Goal: Task Accomplishment & Management: Complete application form

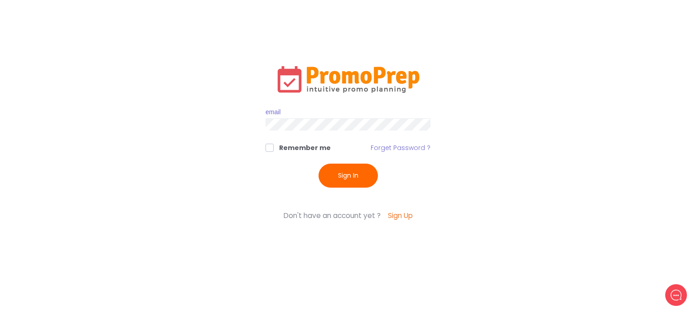
click at [313, 113] on input "text" at bounding box center [348, 112] width 165 height 12
type input "[EMAIL_ADDRESS][DOMAIN_NAME]"
click at [319, 164] on button "Sign In" at bounding box center [348, 176] width 59 height 24
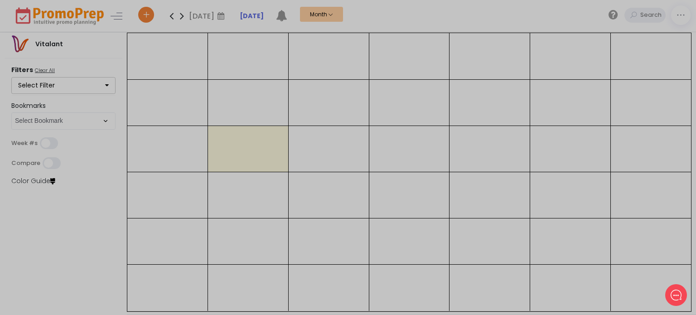
click at [141, 13] on div at bounding box center [348, 157] width 696 height 315
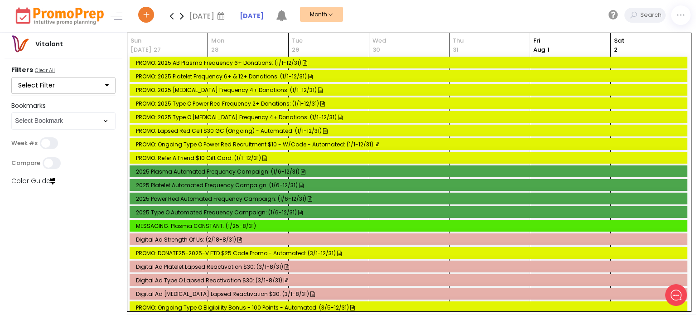
click at [140, 15] on span at bounding box center [146, 15] width 16 height 16
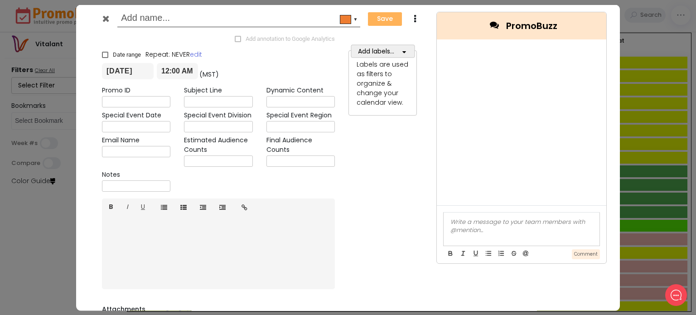
click at [156, 21] on input "text" at bounding box center [237, 18] width 232 height 16
click at [104, 18] on icon at bounding box center [105, 18] width 7 height 9
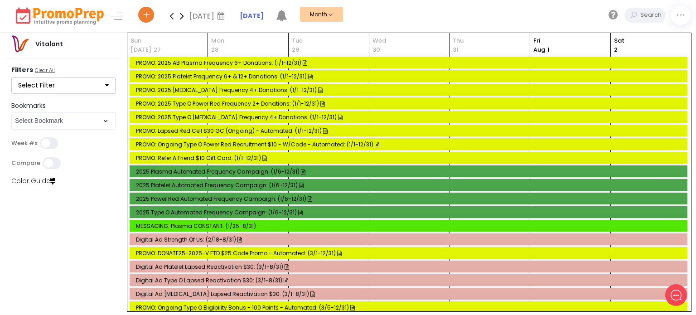
click at [44, 88] on button "Select Filter" at bounding box center [63, 85] width 104 height 17
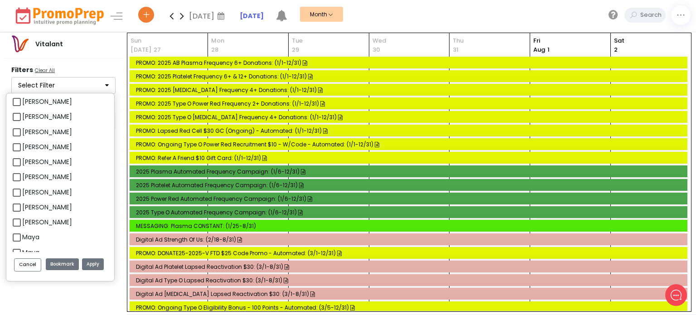
scroll to position [174, 0]
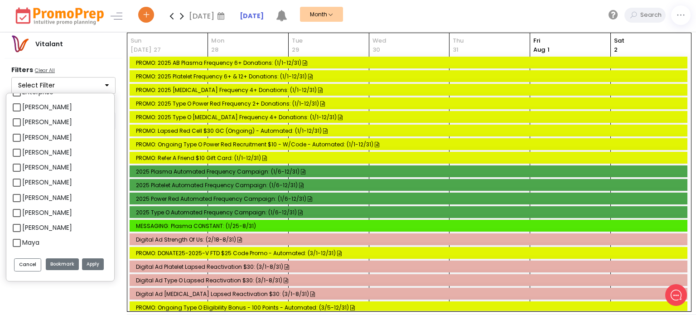
click at [143, 16] on icon at bounding box center [146, 15] width 8 height 3
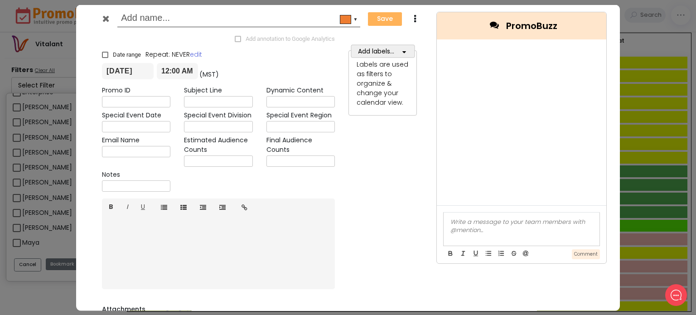
click at [107, 19] on icon at bounding box center [105, 18] width 7 height 9
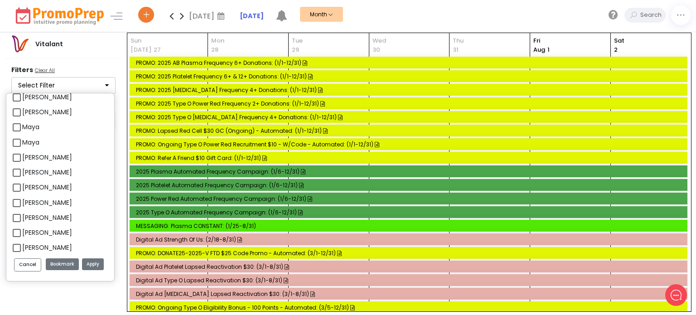
scroll to position [257, 0]
click at [22, 111] on label "[PERSON_NAME]" at bounding box center [47, 114] width 50 height 10
click at [22, 111] on input "[PERSON_NAME]" at bounding box center [25, 110] width 6 height 6
checkbox input "true"
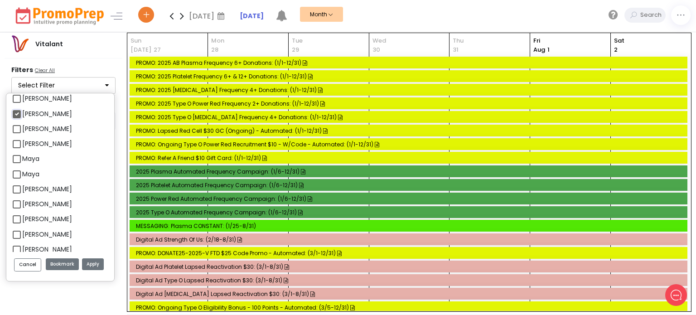
select select "29"
click at [92, 265] on button "Apply" at bounding box center [93, 264] width 22 height 12
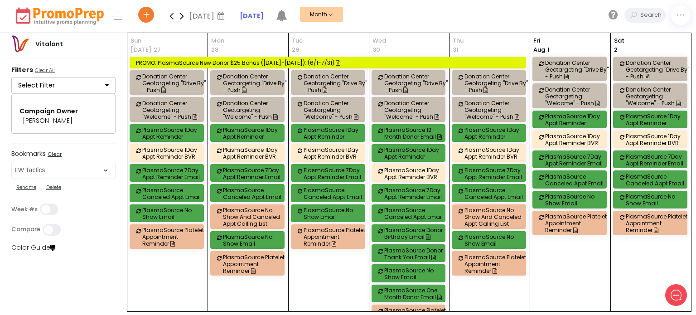
click at [143, 8] on span at bounding box center [146, 15] width 16 height 16
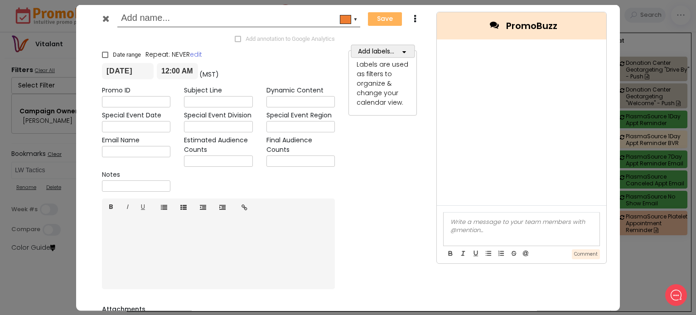
click at [133, 15] on input "text" at bounding box center [237, 18] width 232 height 16
click at [133, 15] on input "P" at bounding box center [237, 18] width 232 height 16
type input "PlasmaSource September New Donor"
click at [105, 17] on icon at bounding box center [105, 18] width 7 height 9
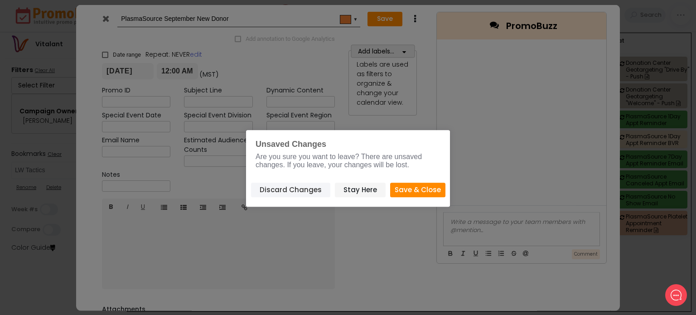
click at [271, 190] on button "Discard Changes" at bounding box center [290, 190] width 79 height 15
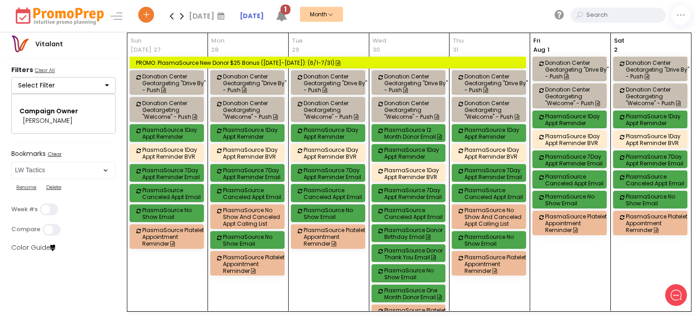
click at [651, 15] on input "text" at bounding box center [625, 15] width 82 height 15
click at [255, 59] on div "PROMO: PlasmaSource New Donor $25 Bonus ([DATE]-[DATE]): (6/1-7/31)" at bounding box center [329, 62] width 386 height 7
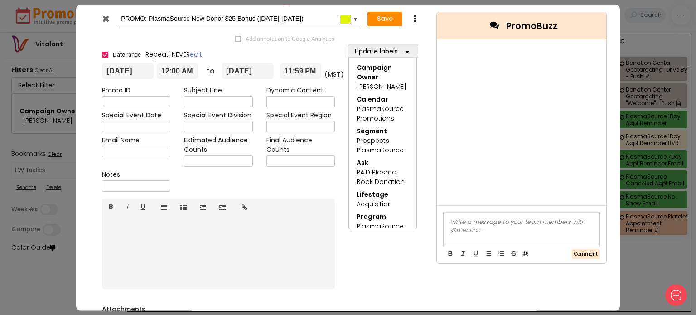
click at [412, 19] on icon at bounding box center [414, 18] width 7 height 9
click at [430, 37] on link "Duplicate" at bounding box center [442, 36] width 63 height 19
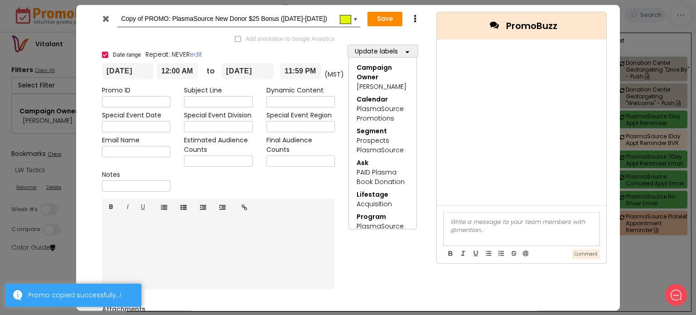
drag, startPoint x: 145, startPoint y: 18, endPoint x: 76, endPoint y: 14, distance: 69.9
click at [76, 14] on div "Copy of PROMO: PlasmaSource New Donor $25 Bonus ([DATE]-[DATE]) #e2f503 ▼ Save …" at bounding box center [348, 157] width 696 height 315
click at [235, 14] on input "PROMO: PlasmaSource New Donor $25 Bonus ([DATE]-[DATE])" at bounding box center [237, 18] width 232 height 16
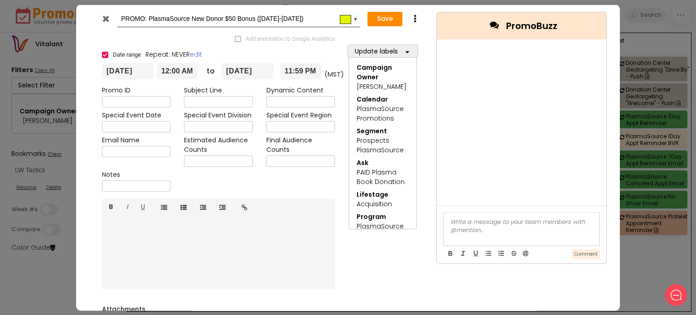
click at [266, 18] on input "PROMO: PlasmaSource New Donor $50 Bonus ([DATE]-[DATE])" at bounding box center [237, 18] width 232 height 16
click at [273, 18] on input "PROMO: PlasmaSource New Donor $50 Bonus ([DATE]-[DATE])" at bounding box center [237, 18] width 232 height 16
click at [281, 19] on input "PROMO: PlasmaSource New Donor $50 Bonus (9.1-9.31.25)" at bounding box center [237, 18] width 232 height 16
type input "PROMO: PlasmaSource New Donor $50 Bonus ([DATE]-[DATE])"
click at [135, 76] on input "[DATE]" at bounding box center [128, 71] width 52 height 16
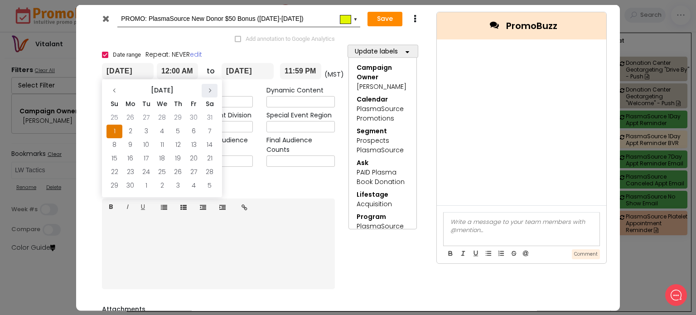
click at [208, 90] on icon at bounding box center [209, 90] width 5 height 5
click at [130, 116] on td "1" at bounding box center [130, 118] width 16 height 14
type input "[DATE]"
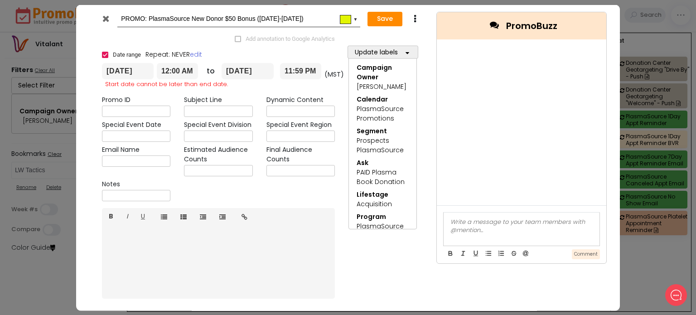
click at [258, 72] on input "[DATE]" at bounding box center [248, 71] width 52 height 16
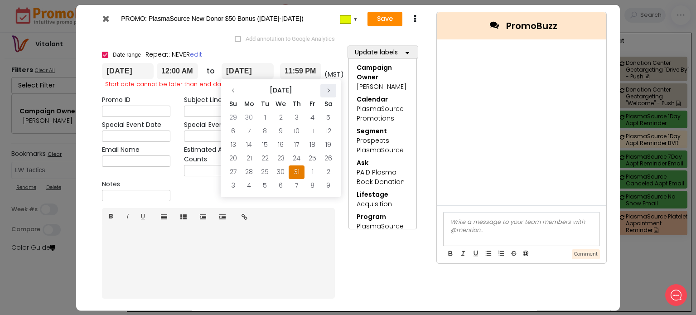
click at [326, 90] on icon at bounding box center [328, 90] width 5 height 5
click at [266, 171] on td "30" at bounding box center [265, 172] width 16 height 14
type input "[DATE]"
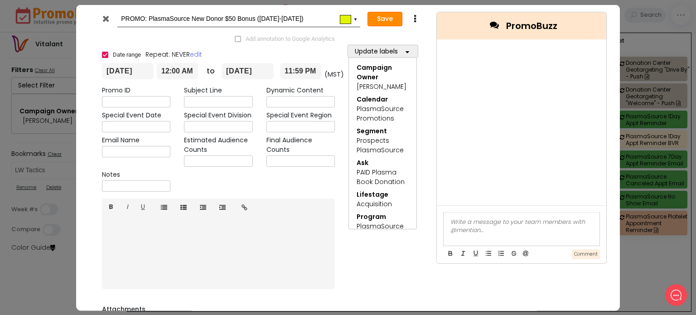
click at [384, 19] on button "Save" at bounding box center [384, 19] width 35 height 14
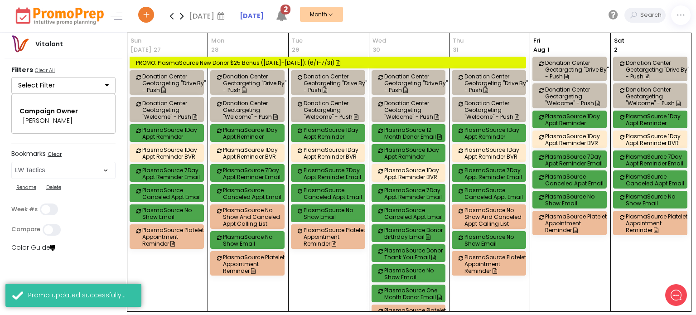
click at [180, 15] on icon at bounding box center [182, 16] width 10 height 18
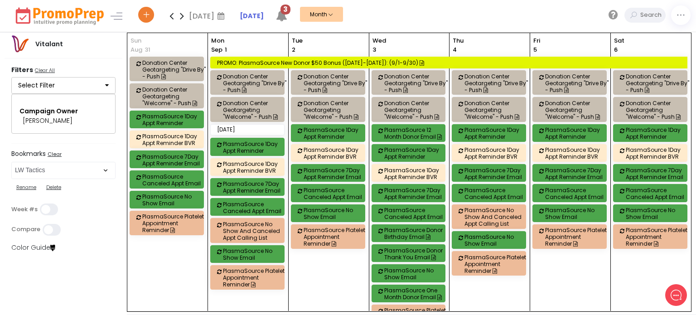
click at [268, 62] on div "PROMO: PlasmaSource New Donor $50 Bonus ([DATE]-[DATE]): (9/1-9/30)" at bounding box center [450, 62] width 467 height 7
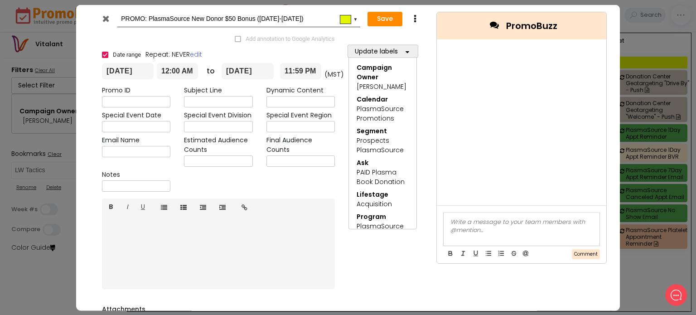
click at [413, 20] on icon at bounding box center [414, 18] width 7 height 9
click at [429, 33] on link "Duplicate" at bounding box center [442, 36] width 63 height 19
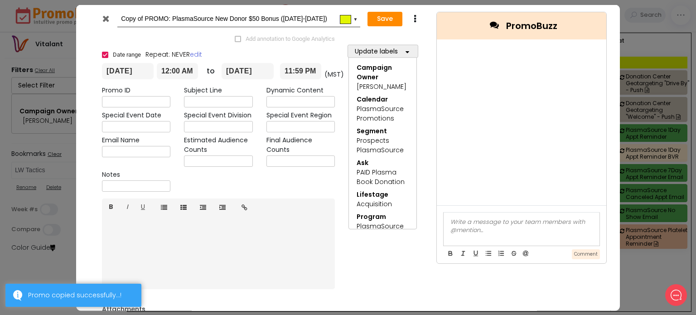
drag, startPoint x: 144, startPoint y: 18, endPoint x: 77, endPoint y: 13, distance: 66.8
click at [77, 13] on div "Copy of PROMO: PlasmaSource New Donor $50 Bonus ([DATE]-[DATE]) #e2f503 ▼ Save …" at bounding box center [348, 181] width 544 height 353
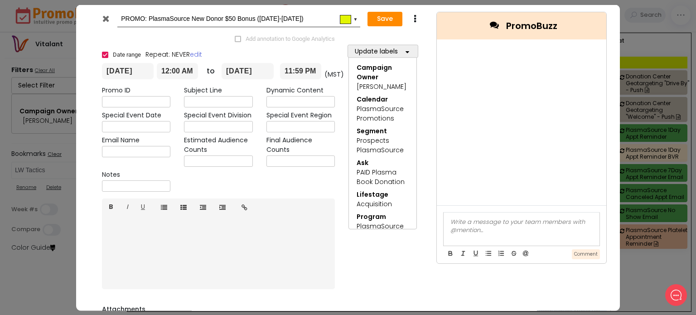
drag, startPoint x: 207, startPoint y: 20, endPoint x: 192, endPoint y: 21, distance: 14.5
click at [192, 21] on input "PROMO: PlasmaSource New Donor $50 Bonus ([DATE]-[DATE])" at bounding box center [237, 18] width 232 height 16
type input "PROMO: PlasmaSource Returning Donor $50 Bonus ([DATE]-[DATE])"
click at [391, 16] on button "Save" at bounding box center [384, 19] width 35 height 14
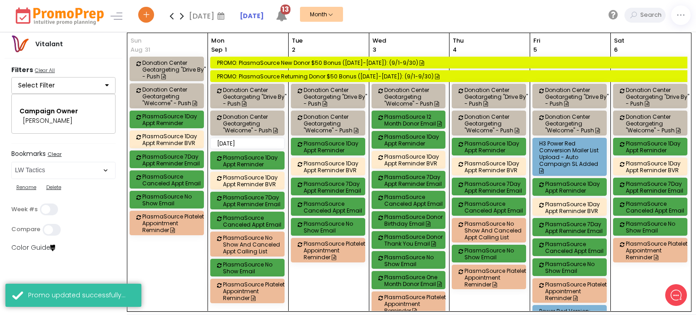
click at [361, 74] on div "PROMO: PlasmaSource Returning Donor $50 Bonus ([DATE]-[DATE]): (9/1-9/30)" at bounding box center [450, 76] width 467 height 7
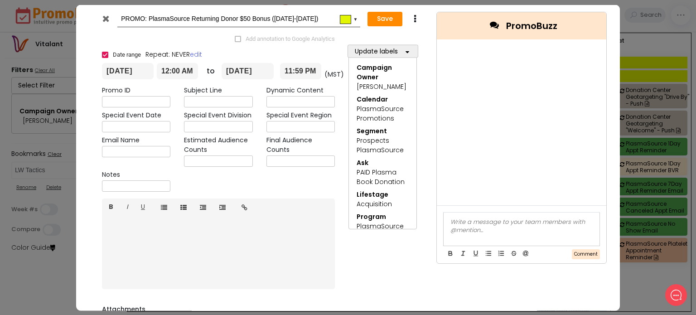
click at [406, 53] on icon "button" at bounding box center [408, 51] width 4 height 6
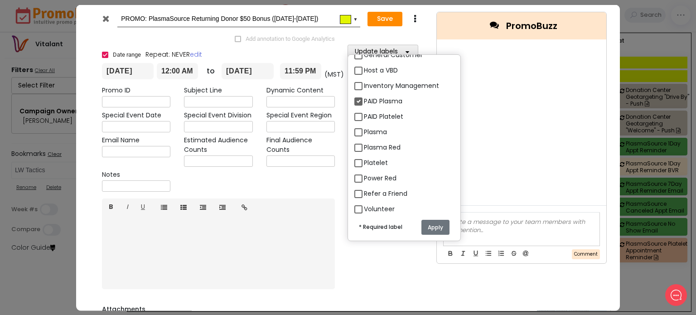
scroll to position [1551, 0]
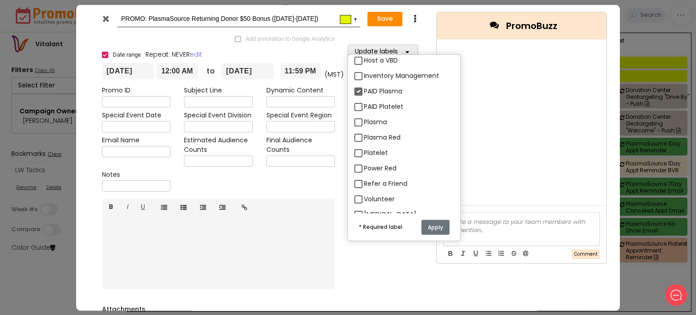
click at [364, 101] on label "PAID Platelet" at bounding box center [383, 106] width 39 height 10
click at [364, 100] on input "PAID Platelet" at bounding box center [367, 103] width 6 height 6
checkbox input "true"
click at [431, 229] on button "Apply" at bounding box center [435, 226] width 28 height 15
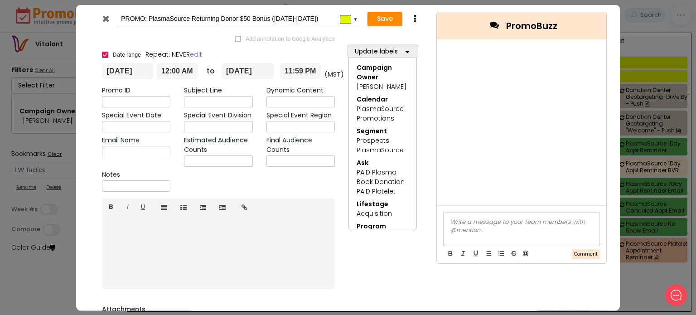
click at [386, 20] on button "Save" at bounding box center [384, 19] width 35 height 14
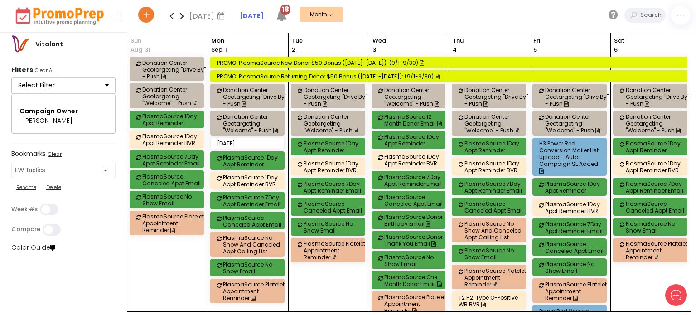
click at [146, 15] on icon at bounding box center [146, 15] width 8 height 3
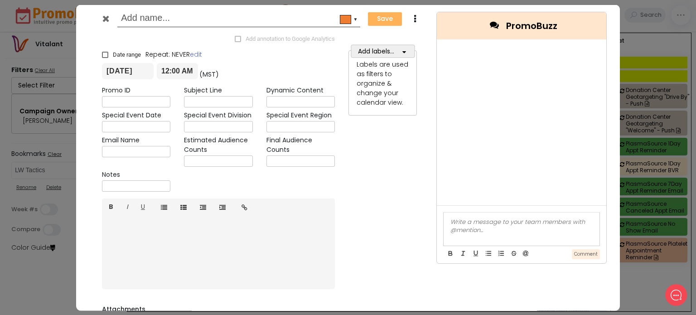
click at [144, 18] on input "text" at bounding box center [237, 18] width 232 height 16
type input "PlasmaSource Returning Donor Bonus Email Launch"
click at [403, 51] on icon "button" at bounding box center [404, 51] width 4 height 6
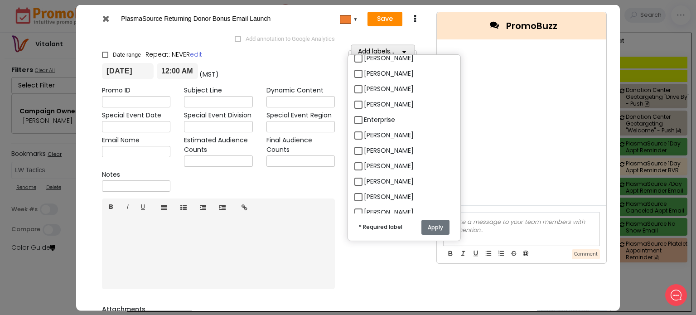
scroll to position [174, 0]
click at [364, 159] on label "[PERSON_NAME]" at bounding box center [389, 164] width 50 height 10
click at [364, 158] on input "[PERSON_NAME]" at bounding box center [367, 161] width 6 height 6
checkbox input "true"
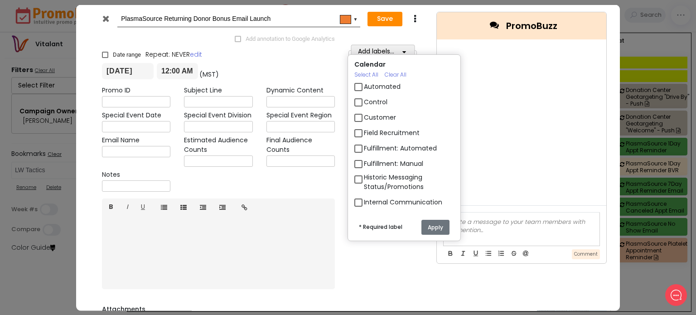
scroll to position [557, 0]
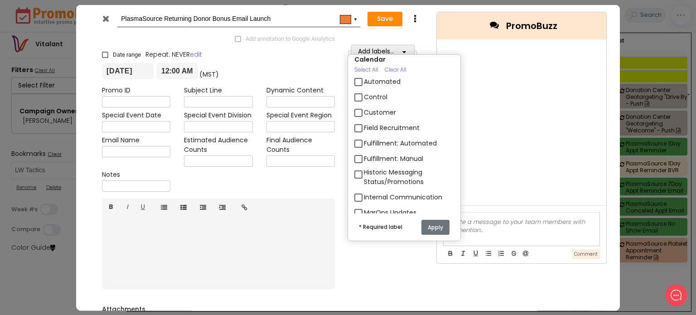
click at [274, 18] on input "PlasmaSource Returning Donor Bonus Email Launch" at bounding box center [237, 18] width 232 height 16
drag, startPoint x: 274, startPoint y: 18, endPoint x: 256, endPoint y: 16, distance: 18.2
click at [256, 16] on input "PlasmaSource Returning Donor Bonus Email Launch" at bounding box center [237, 18] width 232 height 16
click at [143, 70] on input "[DATE]" at bounding box center [128, 71] width 52 height 16
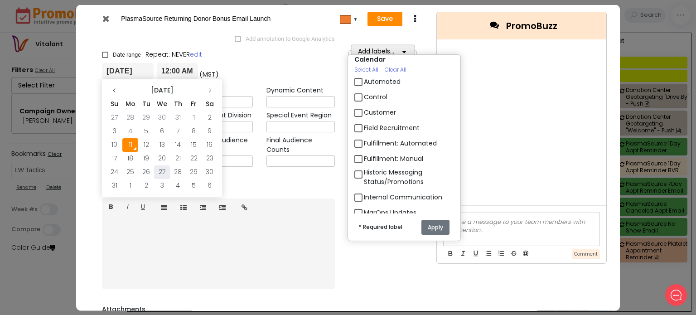
click at [163, 172] on td "27" at bounding box center [162, 172] width 16 height 14
type input "[DATE]"
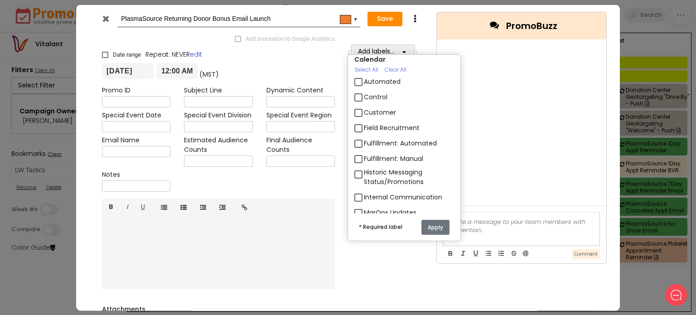
click at [201, 55] on link "edit" at bounding box center [196, 54] width 12 height 9
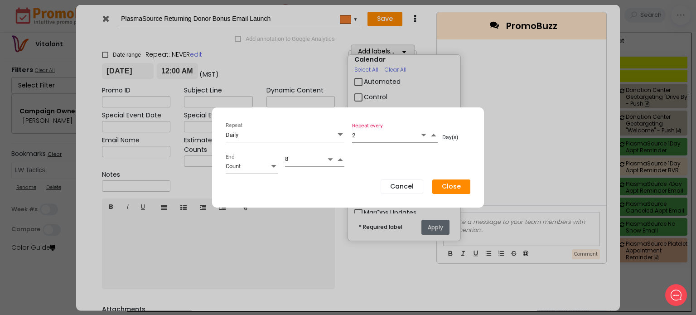
click at [362, 136] on input "2" at bounding box center [386, 136] width 68 height 14
type input "1"
click at [271, 168] on span "dropdownlist" at bounding box center [274, 166] width 8 height 11
click at [240, 197] on li "Until" at bounding box center [240, 199] width 29 height 16
type input "Until"
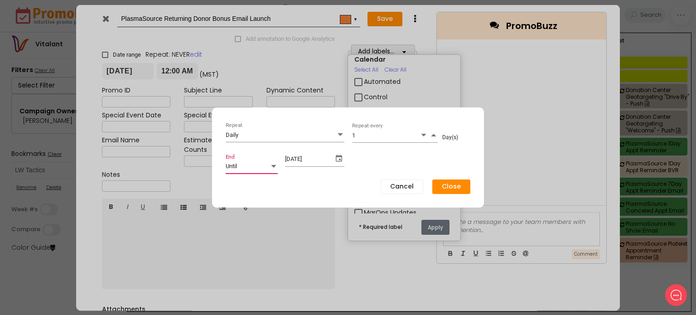
click at [334, 161] on span "select" at bounding box center [338, 158] width 11 height 11
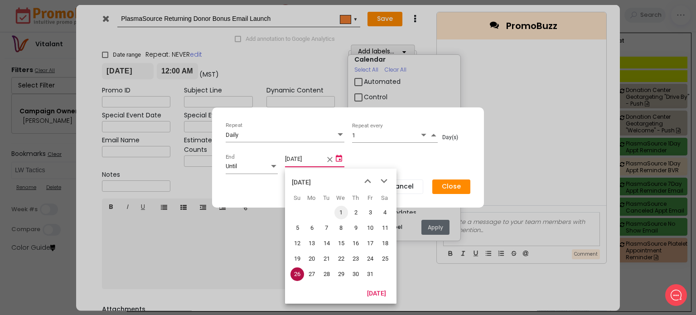
click at [337, 213] on span "1" at bounding box center [341, 213] width 14 height 14
type input "[DATE]"
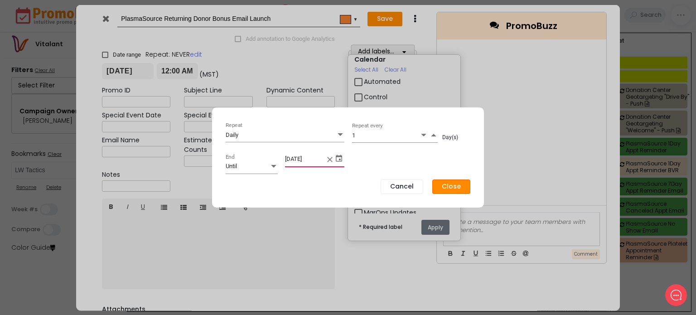
click at [444, 187] on button "Close" at bounding box center [451, 186] width 38 height 14
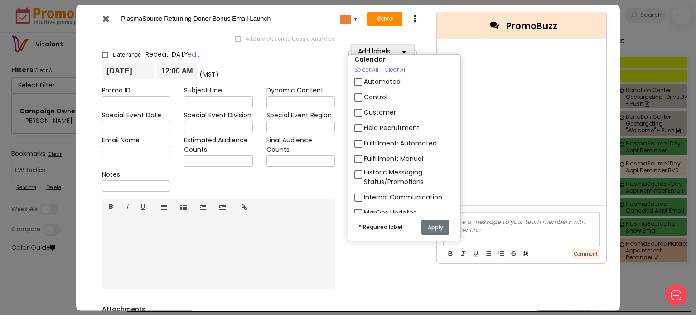
click at [364, 77] on label "Automated" at bounding box center [382, 82] width 37 height 10
click at [364, 75] on input "Automated" at bounding box center [367, 78] width 6 height 6
checkbox input "true"
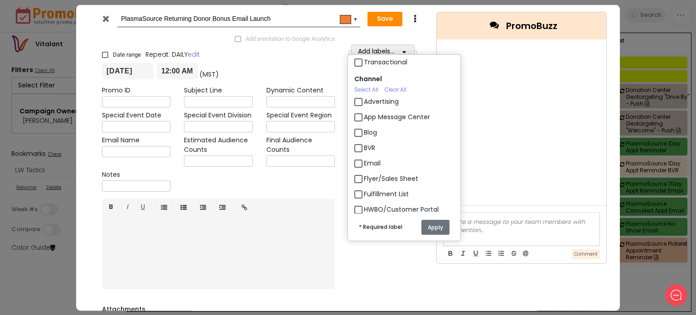
scroll to position [820, 0]
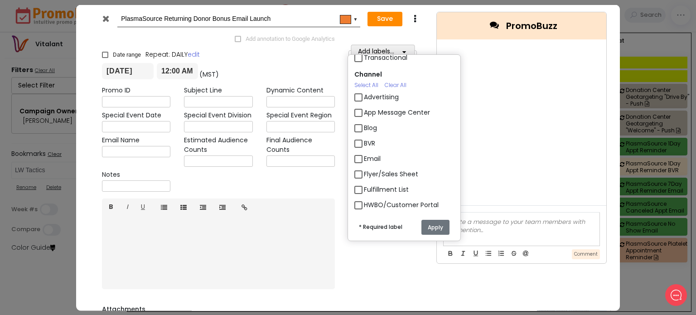
click at [364, 154] on label "Email" at bounding box center [372, 159] width 17 height 10
click at [364, 152] on input "Email" at bounding box center [367, 155] width 6 height 6
checkbox input "true"
drag, startPoint x: 466, startPoint y: 117, endPoint x: 463, endPoint y: 129, distance: 12.5
click at [463, 129] on div "Campaign Owner Select All Clear All 3 [PERSON_NAME] [PERSON_NAME] [PERSON_NAME]…" at bounding box center [410, 174] width 136 height 260
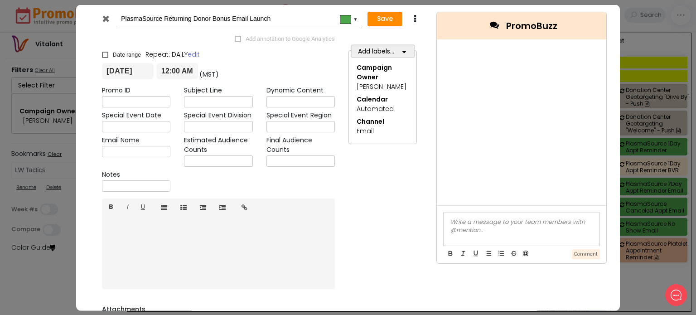
click at [402, 50] on icon "button" at bounding box center [404, 51] width 4 height 6
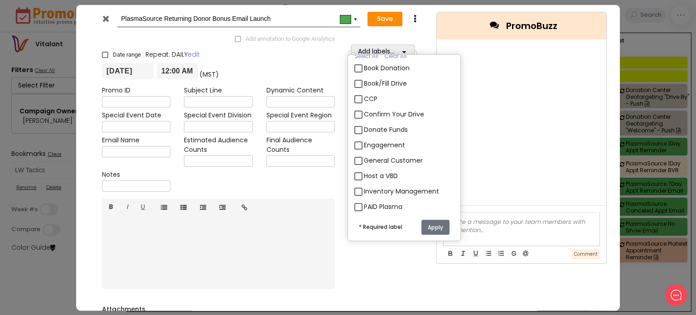
scroll to position [1441, 0]
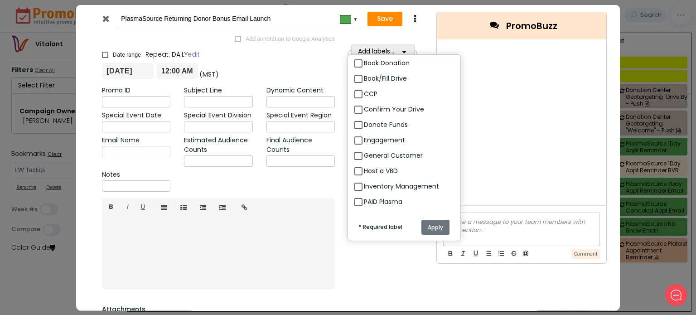
click at [364, 197] on label "PAID Plasma" at bounding box center [383, 202] width 39 height 10
click at [364, 195] on input "PAID Plasma" at bounding box center [367, 198] width 6 height 6
checkbox input "true"
click at [364, 212] on label "PAID Platelet" at bounding box center [383, 217] width 39 height 10
click at [364, 210] on input "PAID Platelet" at bounding box center [367, 213] width 6 height 6
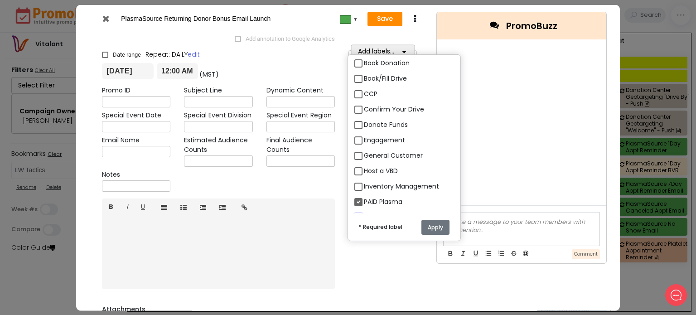
checkbox input "true"
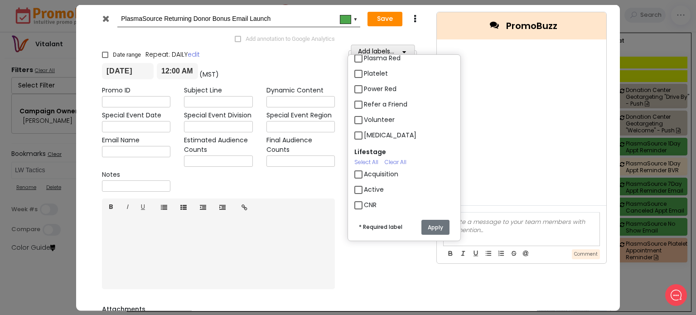
scroll to position [1646, 0]
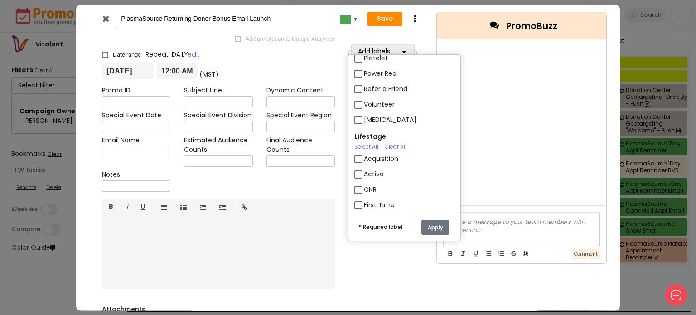
click at [364, 169] on label "Active" at bounding box center [374, 174] width 20 height 10
click at [364, 168] on input "Active" at bounding box center [367, 171] width 6 height 6
checkbox input "true"
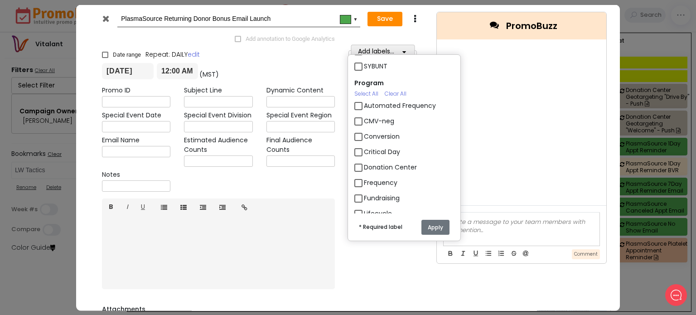
scroll to position [1878, 0]
click at [364, 223] on label "PlasmaSource" at bounding box center [386, 228] width 45 height 10
click at [364, 222] on input "PlasmaSource" at bounding box center [367, 225] width 6 height 6
checkbox input "true"
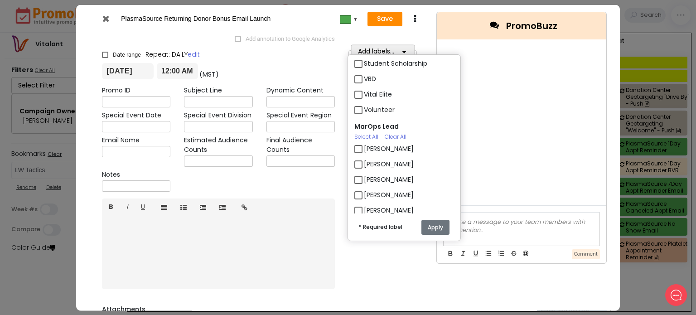
scroll to position [2110, 0]
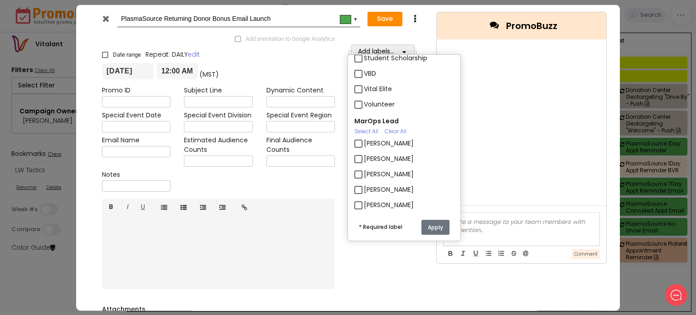
click at [364, 154] on label "[PERSON_NAME]" at bounding box center [389, 159] width 50 height 10
click at [364, 152] on input "[PERSON_NAME]" at bounding box center [367, 155] width 6 height 6
checkbox input "true"
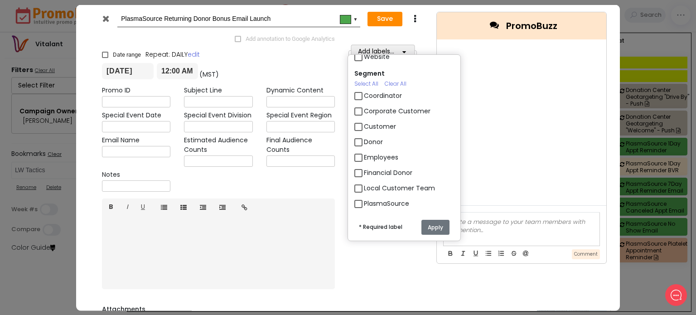
scroll to position [1226, 0]
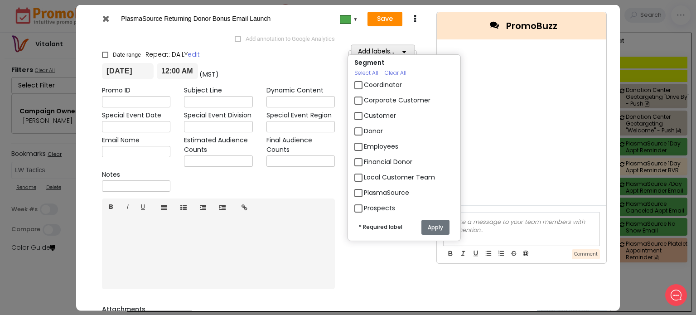
click at [364, 188] on label "PlasmaSource" at bounding box center [386, 193] width 45 height 10
click at [364, 186] on input "PlasmaSource" at bounding box center [367, 189] width 6 height 6
checkbox input "true"
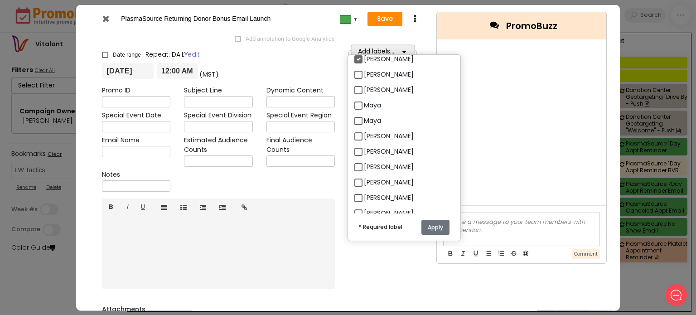
scroll to position [263, 0]
click at [436, 227] on button "Apply" at bounding box center [435, 226] width 28 height 15
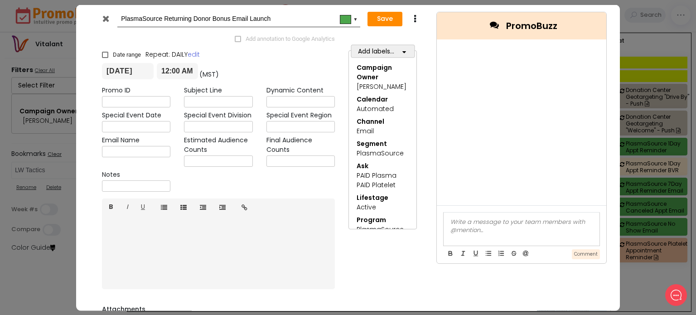
click at [286, 19] on input "PlasmaSource Returning Donor Bonus Email Launch" at bounding box center [237, 18] width 232 height 16
type input "PlasmaSource Returning Donor Bonus Email Series"
click at [383, 21] on button "Save" at bounding box center [384, 19] width 35 height 14
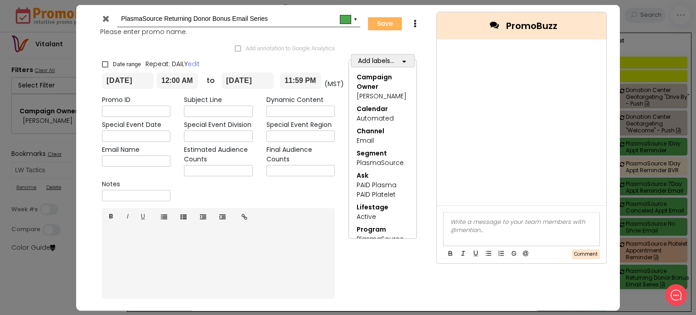
checkbox input "true"
type input "[DATE]"
type input "00:00"
type input "[DATE]"
type input "23:59"
